Goal: Transaction & Acquisition: Purchase product/service

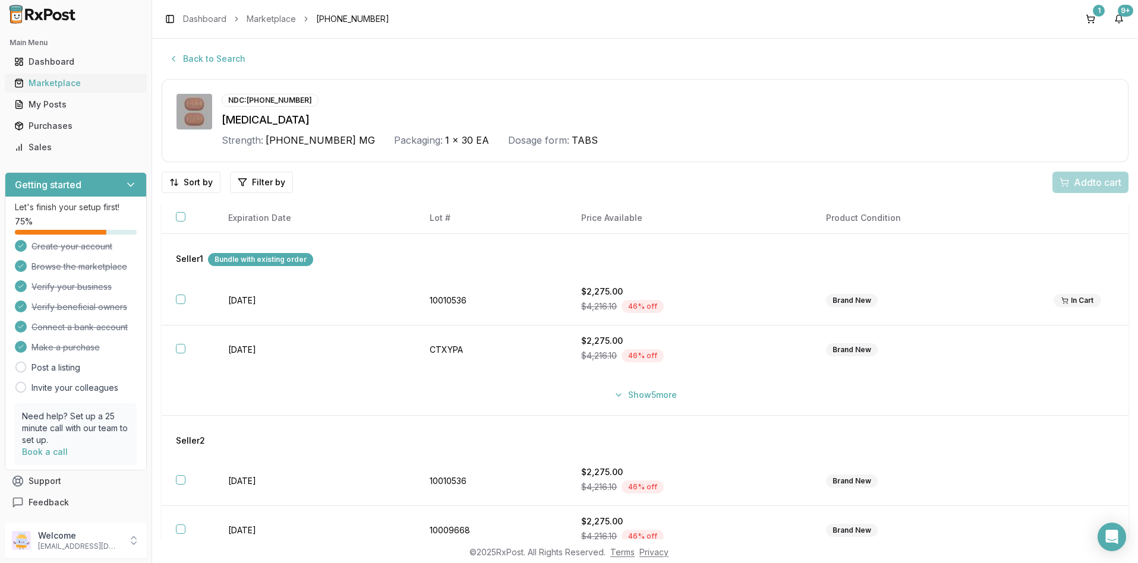
click at [56, 81] on div "Marketplace" at bounding box center [75, 83] width 123 height 12
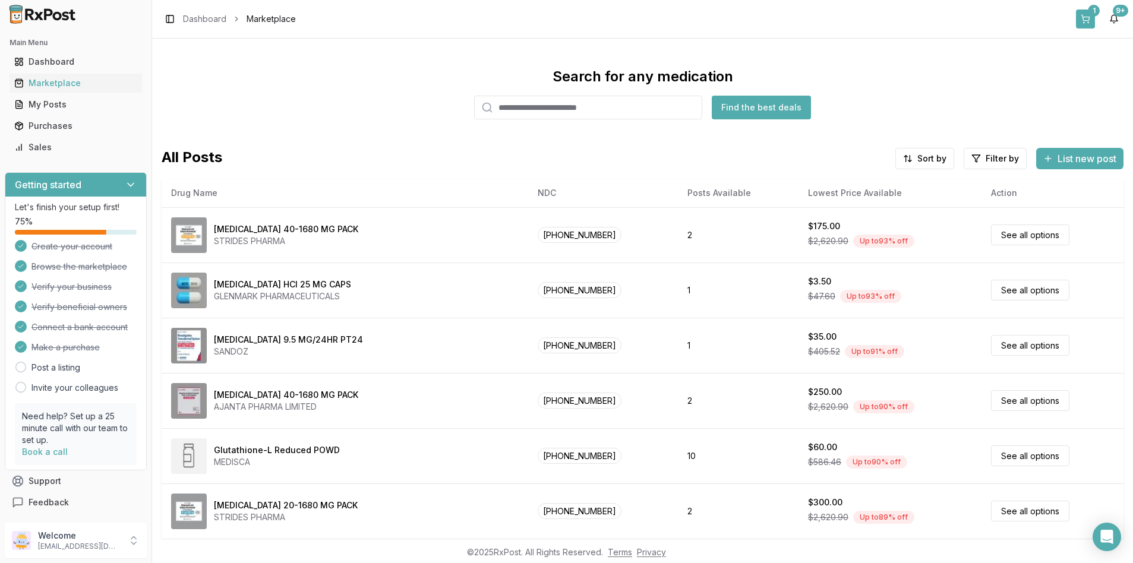
click at [1085, 20] on button "1" at bounding box center [1085, 19] width 19 height 19
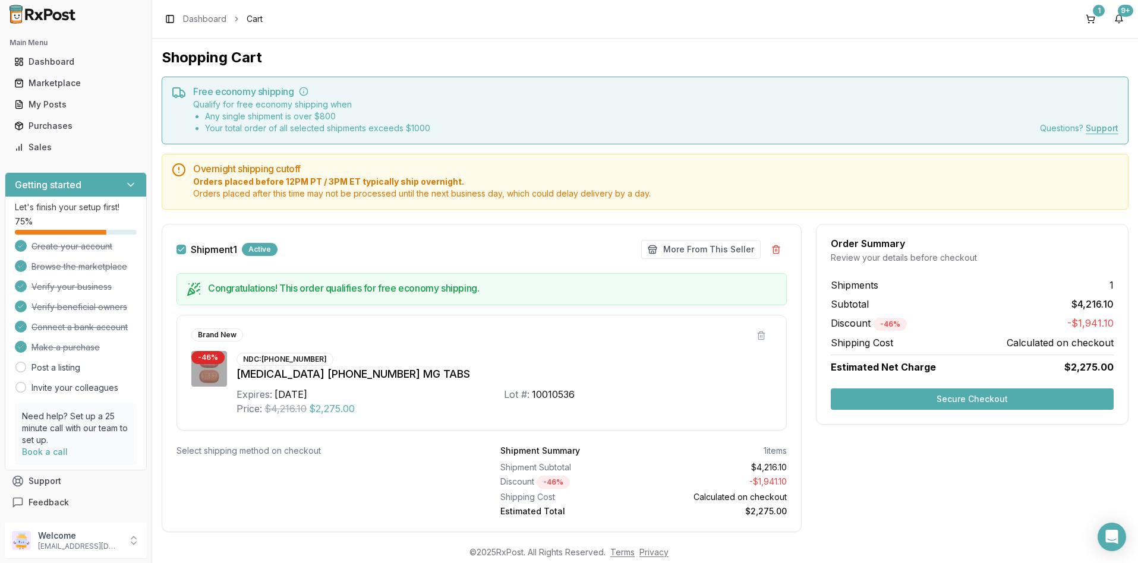
click at [969, 399] on button "Secure Checkout" at bounding box center [971, 398] width 283 height 21
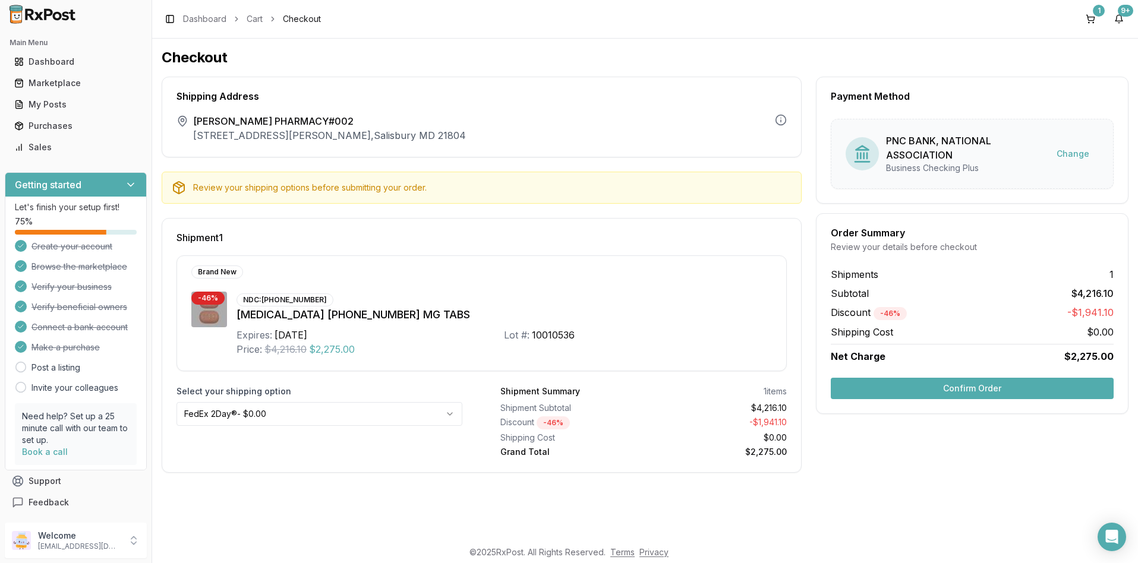
click at [975, 388] on button "Confirm Order" at bounding box center [971, 388] width 283 height 21
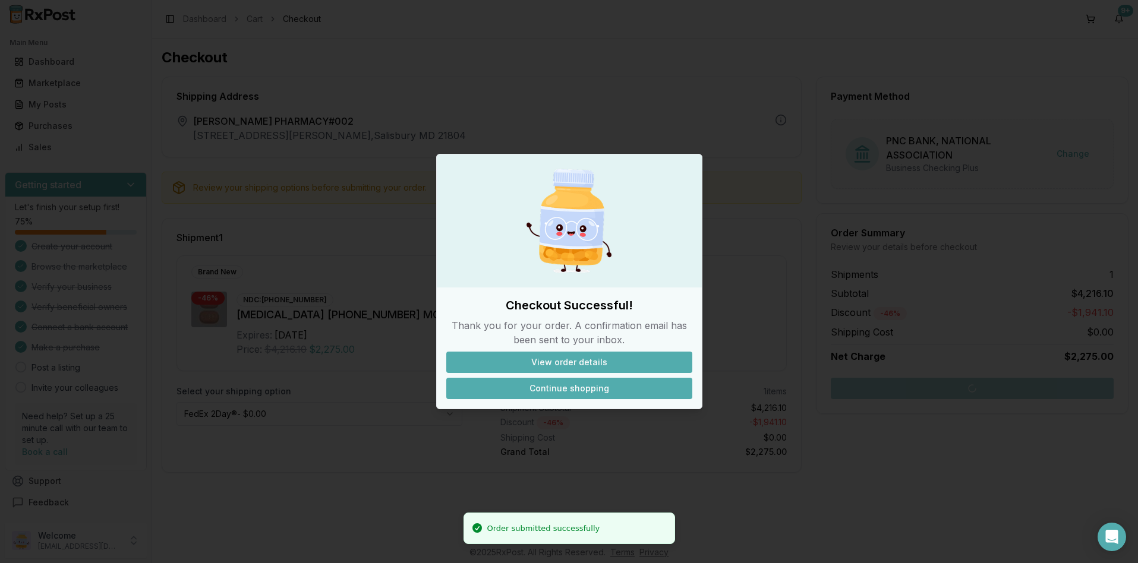
click at [582, 387] on button "Continue shopping" at bounding box center [569, 388] width 246 height 21
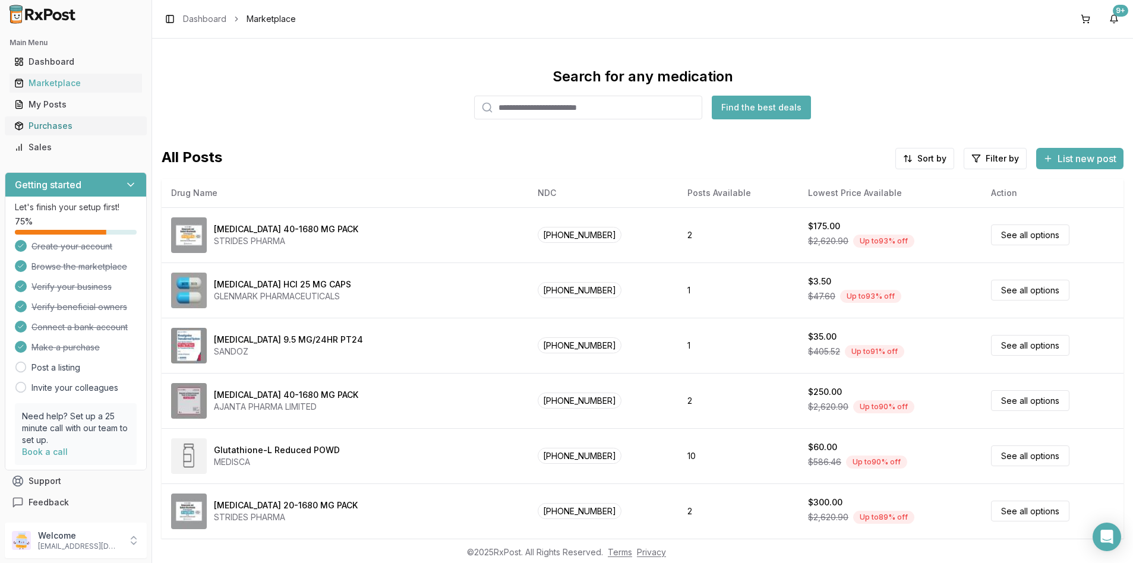
click at [59, 127] on div "Purchases" at bounding box center [75, 126] width 123 height 12
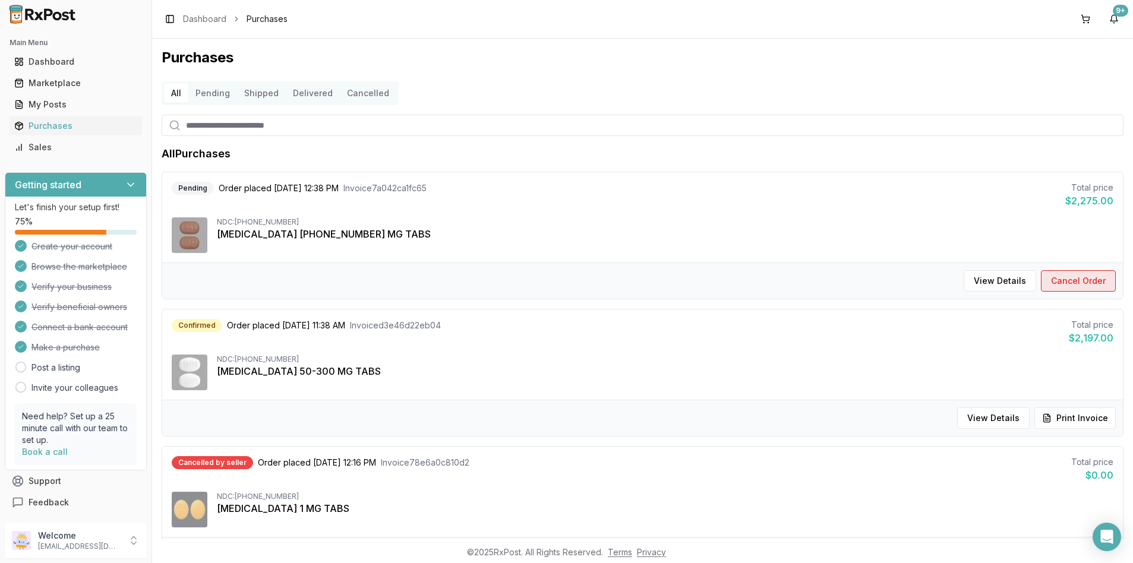
click at [1099, 285] on button "Cancel Order" at bounding box center [1078, 280] width 75 height 21
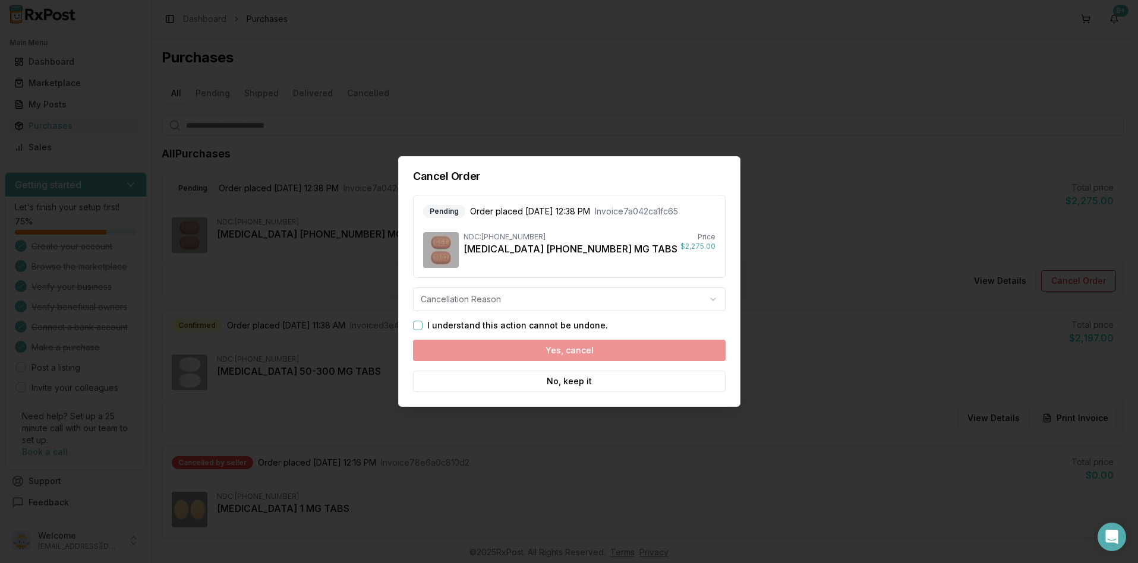
click at [576, 349] on div "I understand this action cannot be undone. Yes, cancel No, keep it" at bounding box center [569, 356] width 312 height 71
click at [419, 324] on button "I understand this action cannot be undone." at bounding box center [418, 326] width 10 height 10
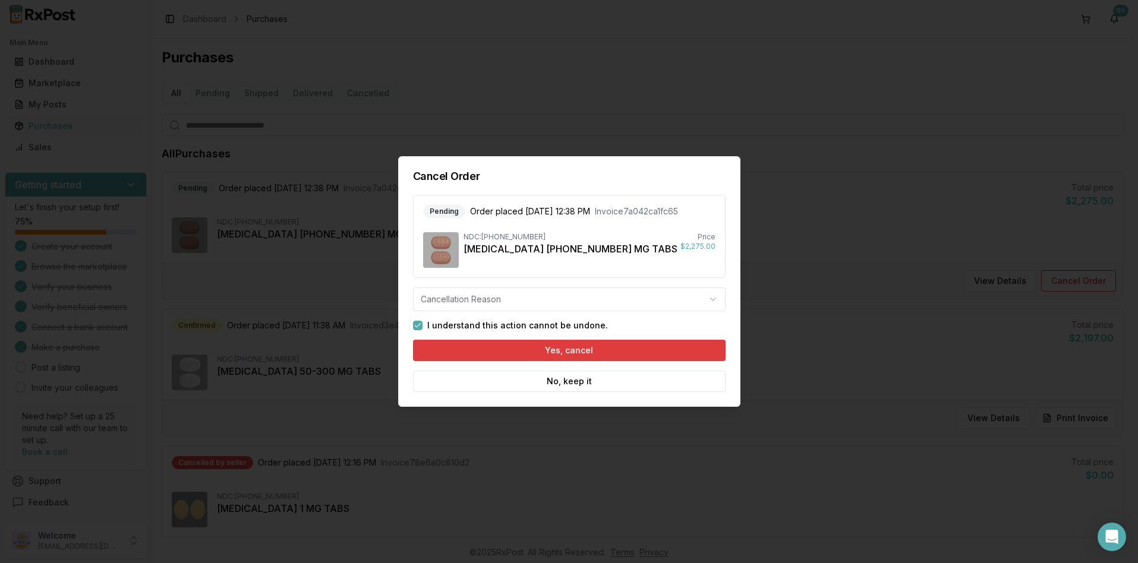
click at [603, 354] on button "Yes, cancel" at bounding box center [569, 350] width 312 height 21
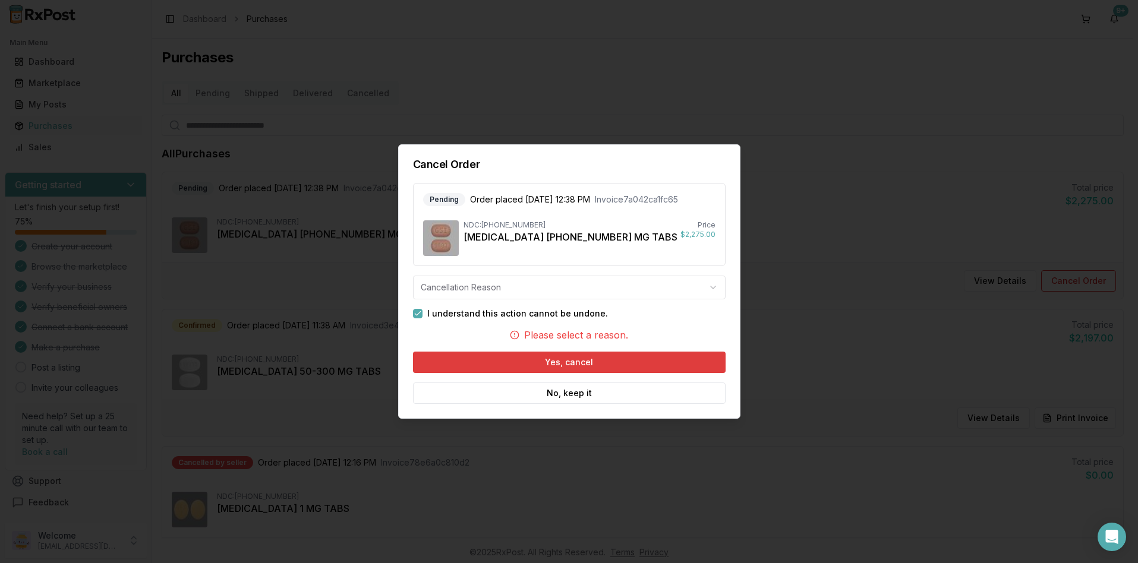
click at [600, 364] on button "Yes, cancel" at bounding box center [569, 362] width 312 height 21
click at [706, 289] on body "Main Menu Dashboard Marketplace My Posts Purchases Sales Getting started Let's …" at bounding box center [566, 281] width 1133 height 563
click at [567, 363] on button "Yes, cancel" at bounding box center [569, 362] width 312 height 21
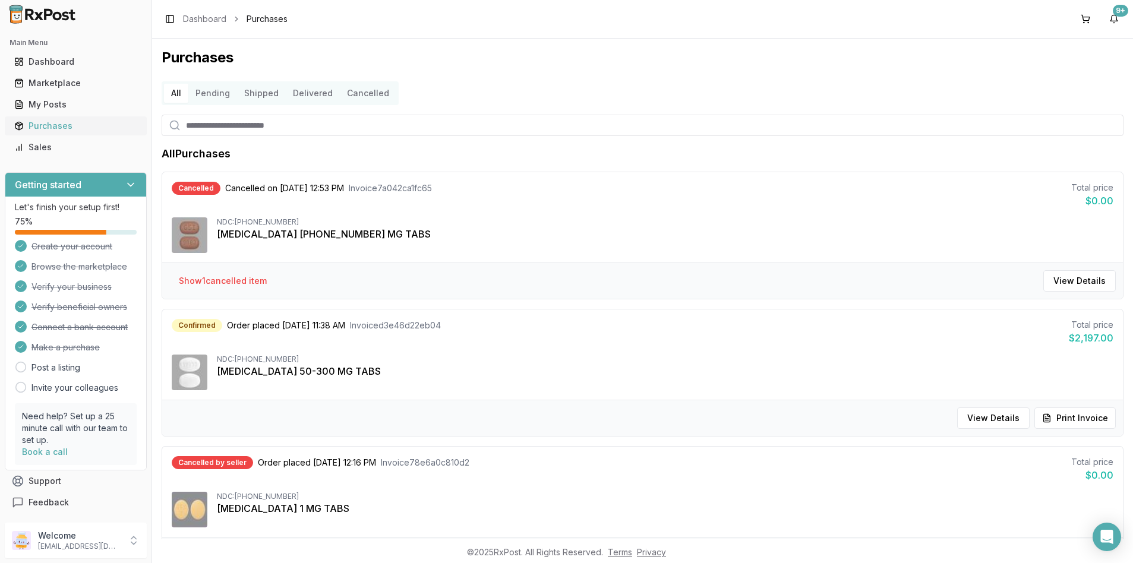
click at [43, 125] on div "Purchases" at bounding box center [75, 126] width 123 height 12
